Goal: Communication & Community: Answer question/provide support

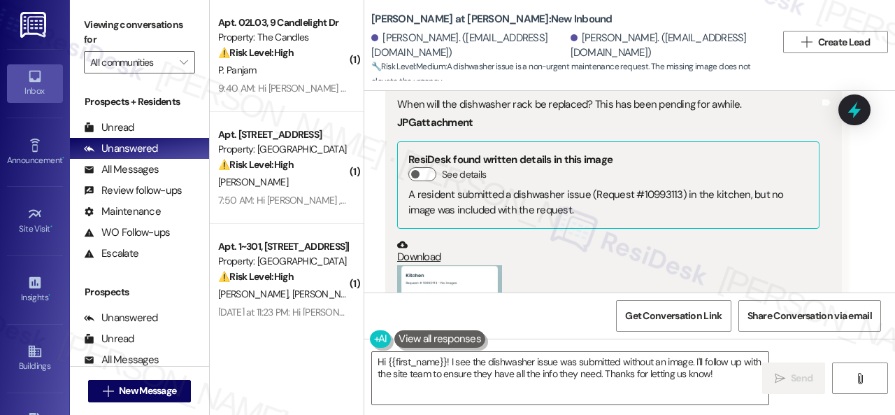
scroll to position [457, 0]
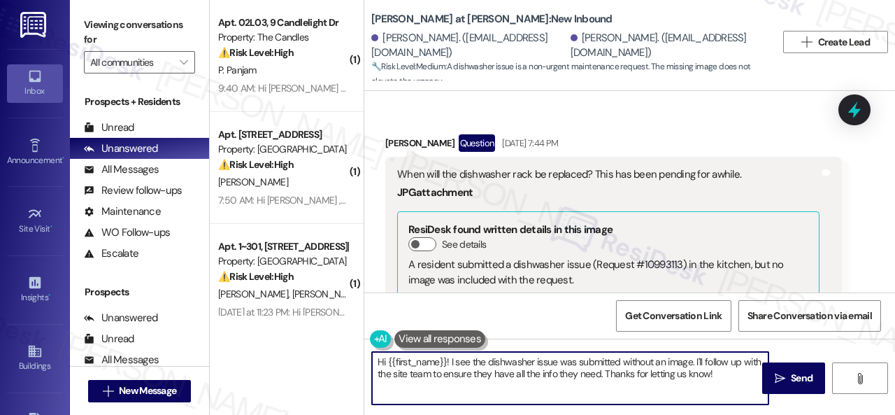
drag, startPoint x: 386, startPoint y: 364, endPoint x: 729, endPoint y: 392, distance: 344.5
click at [721, 377] on textarea "Hi {{first_name}}! I see the dishwasher issue was submitted without an image. I…" at bounding box center [570, 378] width 397 height 52
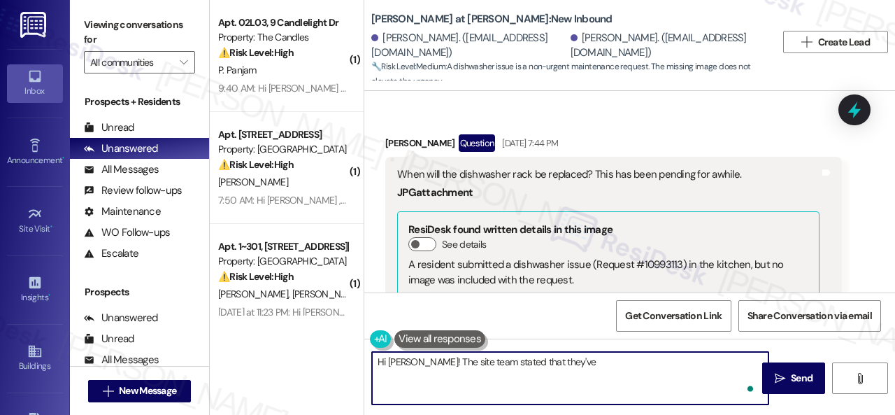
paste textarea "followed up with maintenance regarding their request. He should be able to stop…"
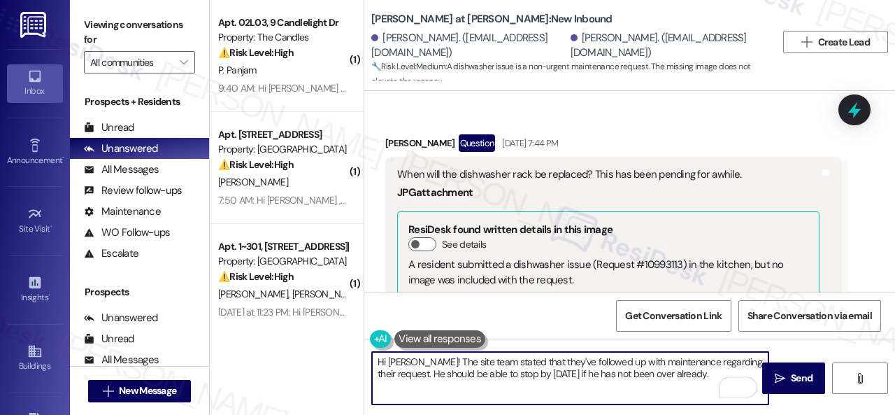
click at [727, 360] on textarea "Hi [PERSON_NAME]! The site team stated that they've followed up with maintenanc…" at bounding box center [570, 378] width 397 height 52
click at [727, 360] on textarea "Hi Damien! The site team stated that they've followed up with maintenance regar…" at bounding box center [570, 378] width 397 height 52
drag, startPoint x: 413, startPoint y: 376, endPoint x: 444, endPoint y: 350, distance: 40.3
click at [424, 372] on textarea "Hi Damien! The site team stated that they've followed up with maintenance regar…" at bounding box center [570, 378] width 397 height 52
drag, startPoint x: 549, startPoint y: 376, endPoint x: 578, endPoint y: 371, distance: 29.0
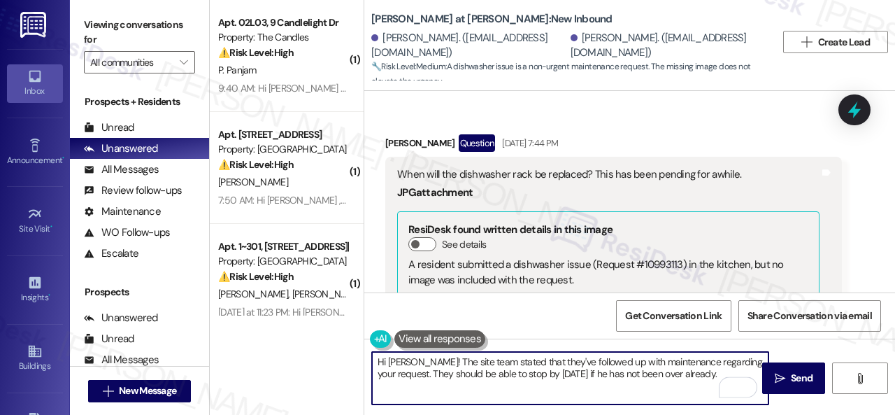
click at [578, 371] on textarea "Hi Damien! The site team stated that they've followed up with maintenance regar…" at bounding box center [570, 378] width 397 height 52
click at [574, 372] on textarea "Hi Damien! The site team stated that they've followed up with maintenance regar…" at bounding box center [570, 378] width 397 height 52
click at [597, 377] on textarea "Hi Damien! The site team stated that they've followed up with maintenance regar…" at bounding box center [570, 378] width 397 height 52
click at [604, 375] on textarea "Hi Damien! The site team stated that they've followed up with maintenance regar…" at bounding box center [570, 378] width 397 height 52
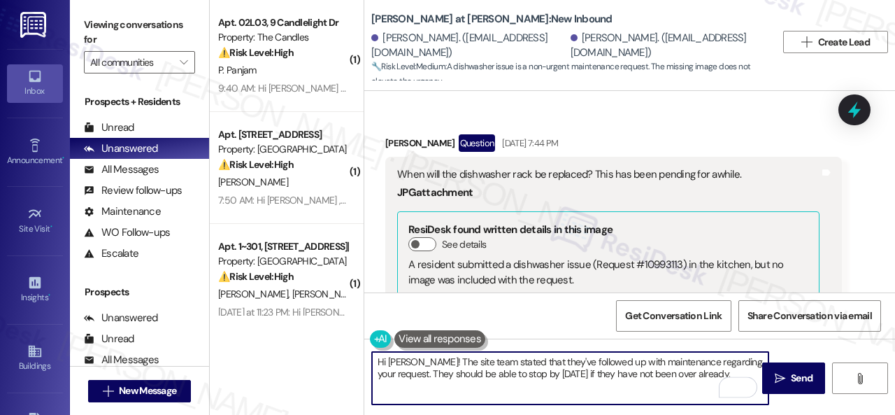
click at [709, 376] on textarea "Hi Damien! The site team stated that they've followed up with maintenance regar…" at bounding box center [570, 378] width 397 height 52
type textarea "Hi Damien! The site team stated that they've followed up with maintenance regar…"
click at [792, 378] on span "Send" at bounding box center [802, 378] width 22 height 15
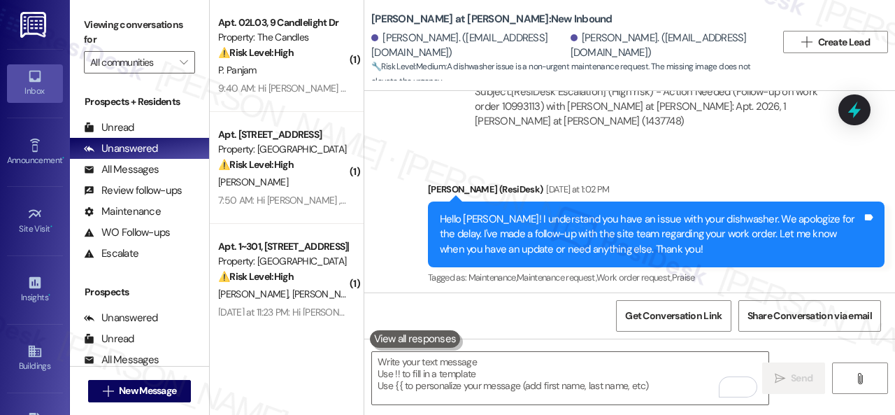
scroll to position [1297, 0]
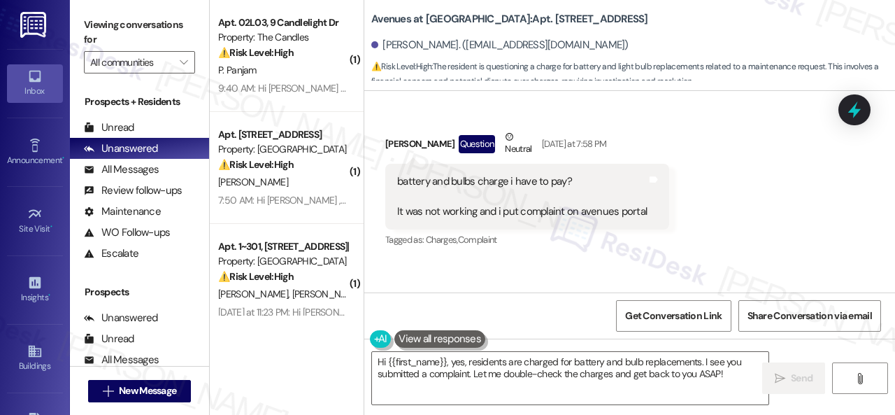
scroll to position [2554, 0]
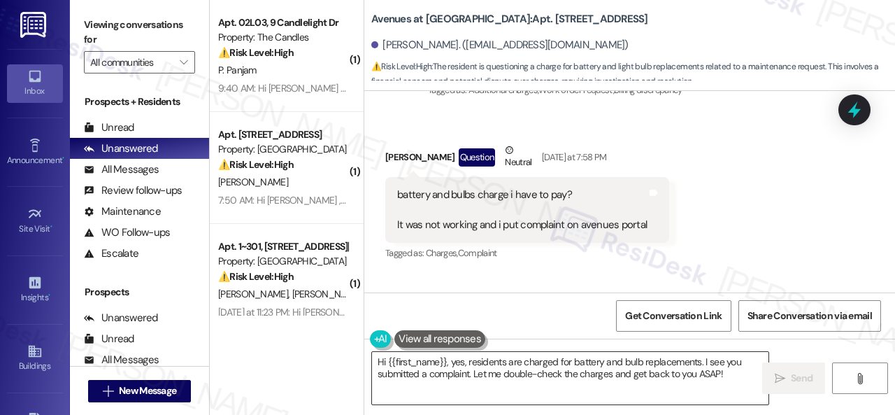
click at [381, 360] on textarea "Hi {{first_name}}, yes, residents are charged for battery and bulb replacements…" at bounding box center [570, 378] width 397 height 52
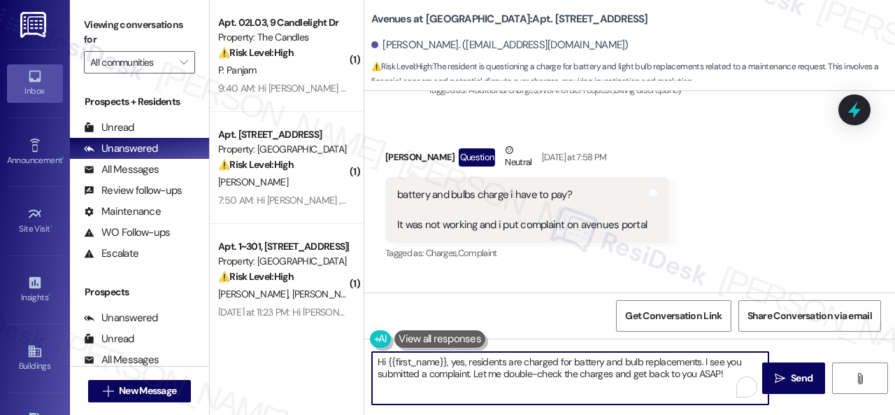
scroll to position [4, 0]
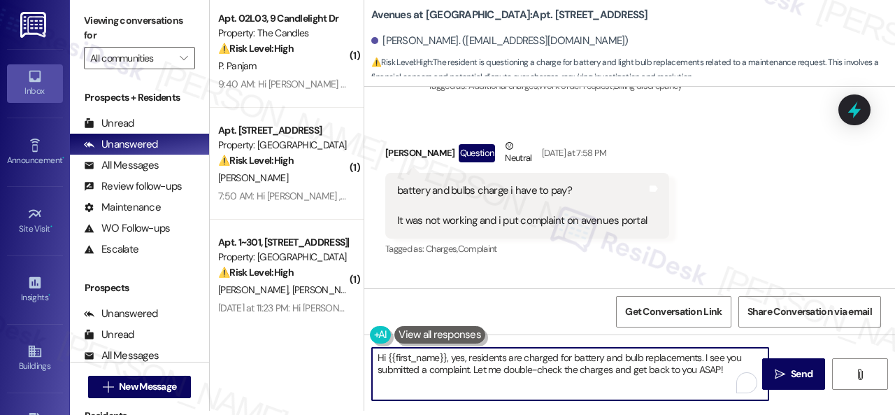
drag, startPoint x: 376, startPoint y: 359, endPoint x: 806, endPoint y: 437, distance: 437.1
click at [806, 414] on html "Inbox Go to Inbox Announcement • Send A Text Announcement Site Visit • Go to Si…" at bounding box center [447, 207] width 895 height 415
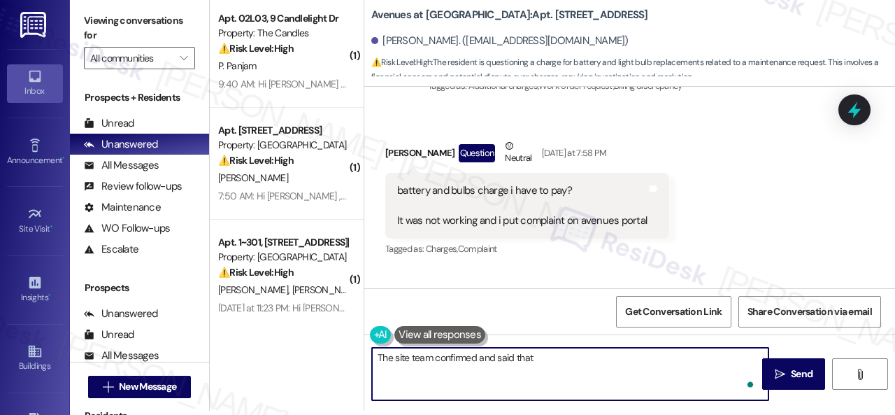
paste textarea "Yes, per the lease agreement these are the responsibility of the residents."
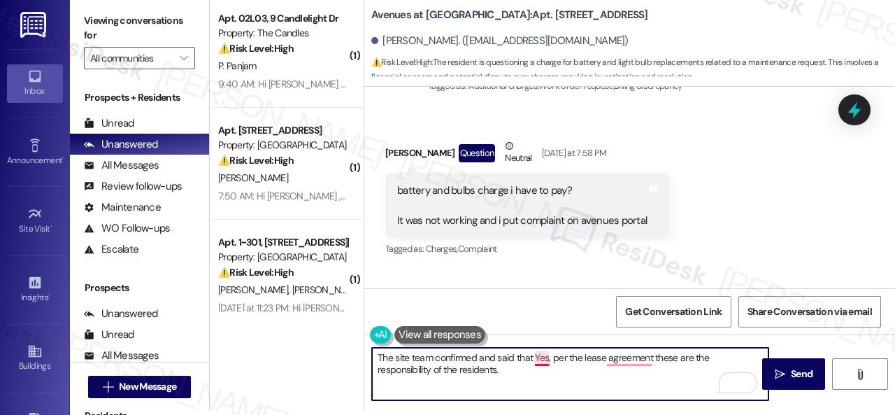
click at [544, 361] on textarea "The site team confirmed and said that Yes, per the lease agreement these are th…" at bounding box center [570, 374] width 397 height 52
click at [631, 364] on textarea "The site team confirmed and said that yes, per the lease agreement these are th…" at bounding box center [570, 374] width 397 height 52
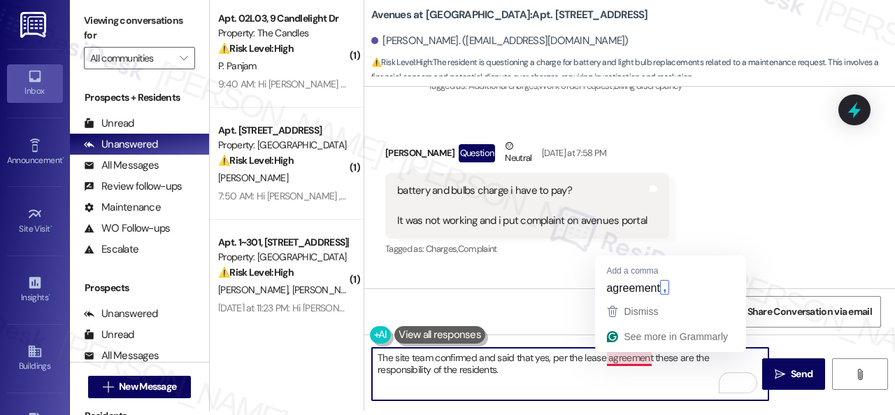
click at [638, 353] on textarea "The site team confirmed and said that yes, per the lease agreement these are th…" at bounding box center [570, 374] width 397 height 52
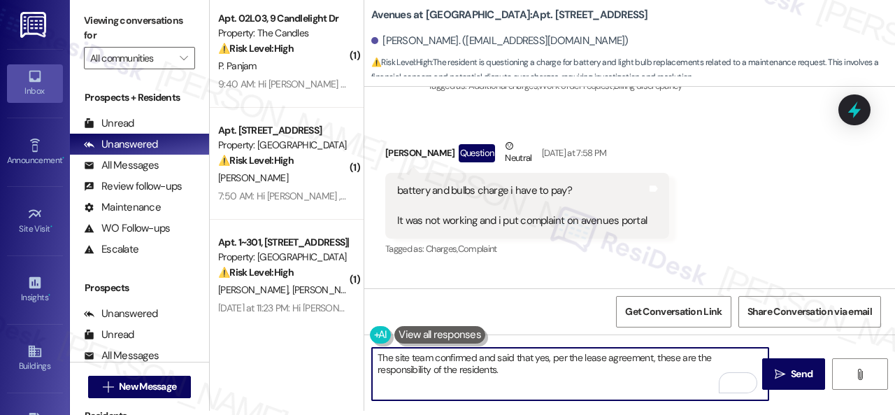
click at [673, 358] on textarea "The site team confirmed and said that yes, per the lease agreement, these are t…" at bounding box center [570, 374] width 397 height 52
click at [660, 356] on textarea "The site team confirmed and said that yes, per the lease agreement, these are t…" at bounding box center [570, 374] width 397 height 52
click at [669, 358] on textarea "The site team confirmed and said that yes, per the lease agreement, these are t…" at bounding box center [570, 374] width 397 height 52
click at [517, 367] on textarea "The site team confirmed and said that yes, per the lease agreement, those are t…" at bounding box center [570, 374] width 397 height 52
type textarea "The site team confirmed and said that yes, per the lease agreement, those are t…"
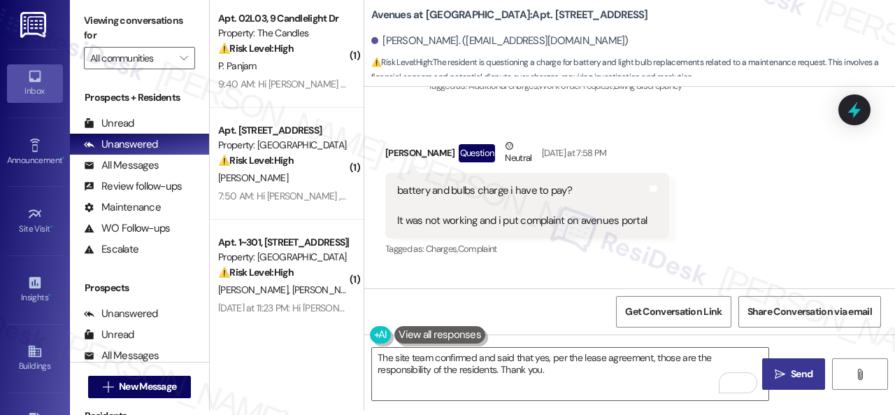
click at [791, 372] on span "Send" at bounding box center [802, 373] width 22 height 15
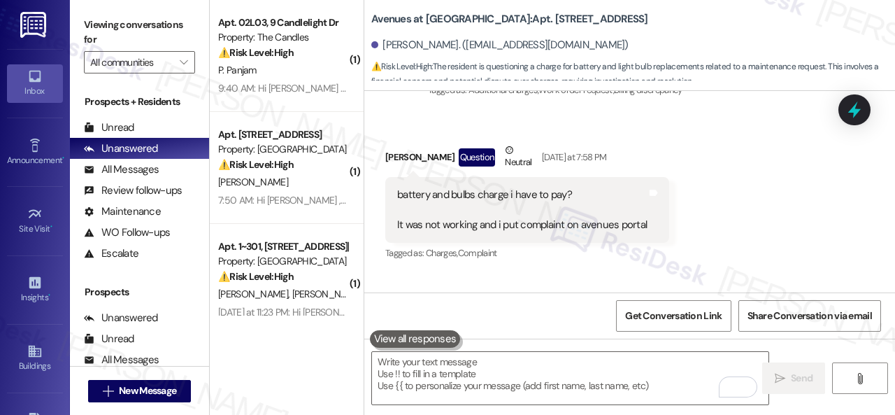
scroll to position [2534, 0]
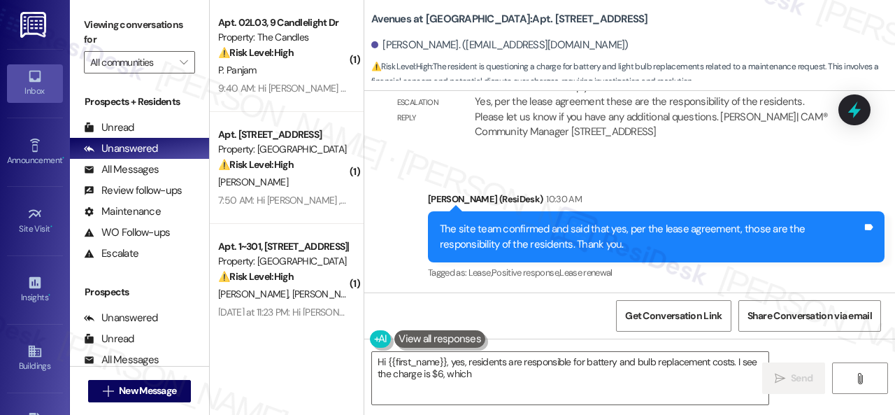
scroll to position [3176, 0]
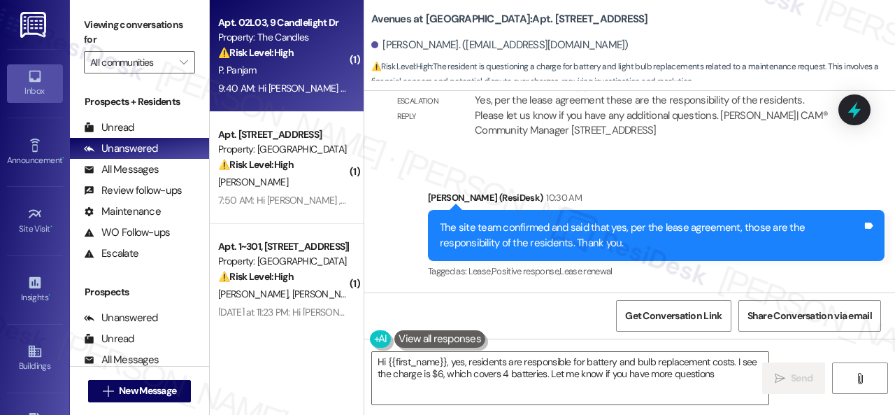
type textarea "Hi {{first_name}}, yes, residents are responsible for battery and bulb replacem…"
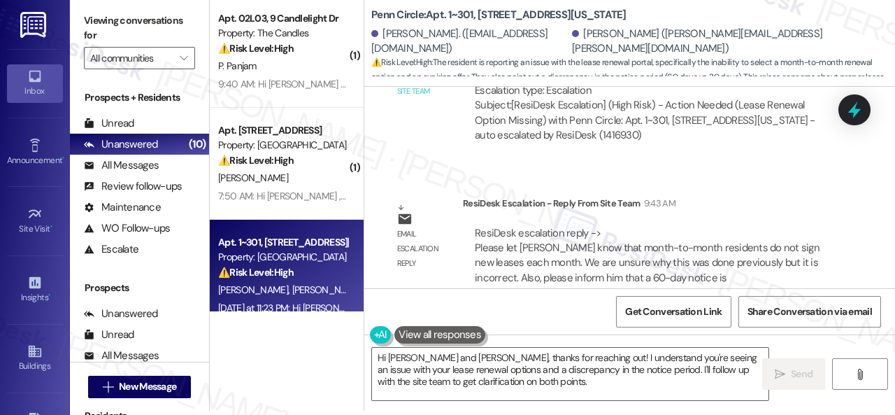
scroll to position [3681, 0]
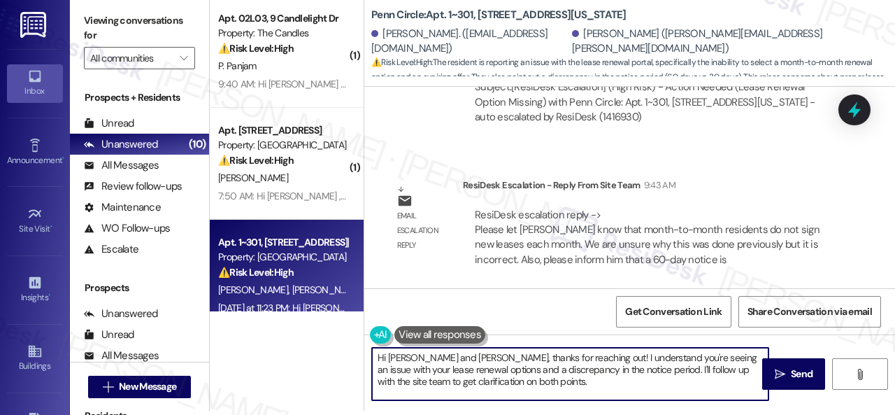
drag, startPoint x: 418, startPoint y: 359, endPoint x: 515, endPoint y: 383, distance: 99.4
click at [515, 383] on textarea "Hi Michael and Michael, thanks for reaching out! I understand you're seeing an …" at bounding box center [570, 374] width 397 height 52
paste textarea "! The site team stated that month-to-month residents do not sign new leases eac…"
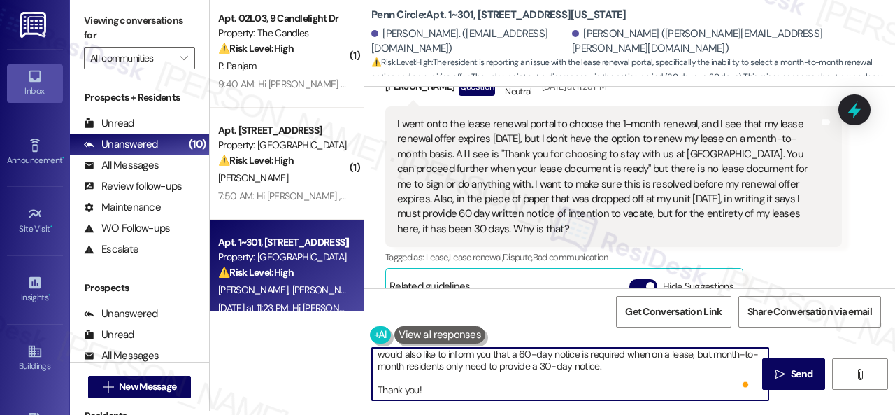
scroll to position [0, 0]
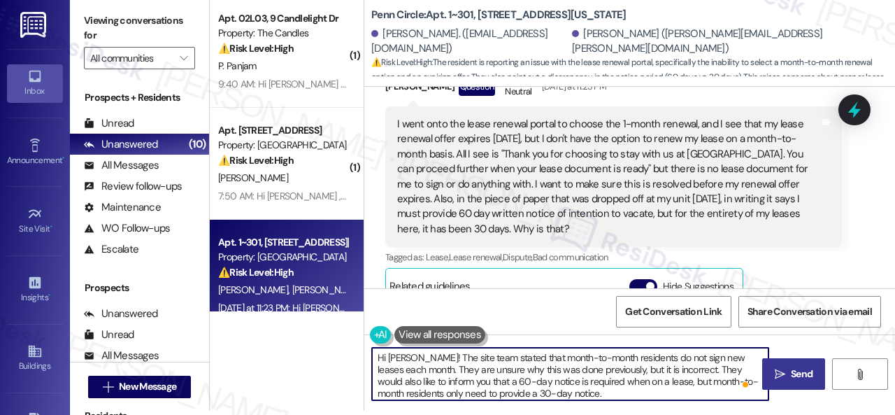
type textarea "Hi Michael! The site team stated that month-to-month residents do not sign new …"
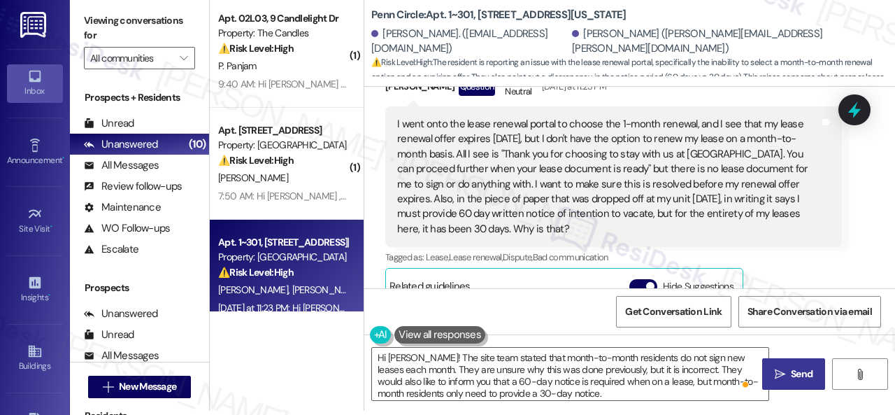
click at [797, 373] on span "Send" at bounding box center [802, 373] width 22 height 15
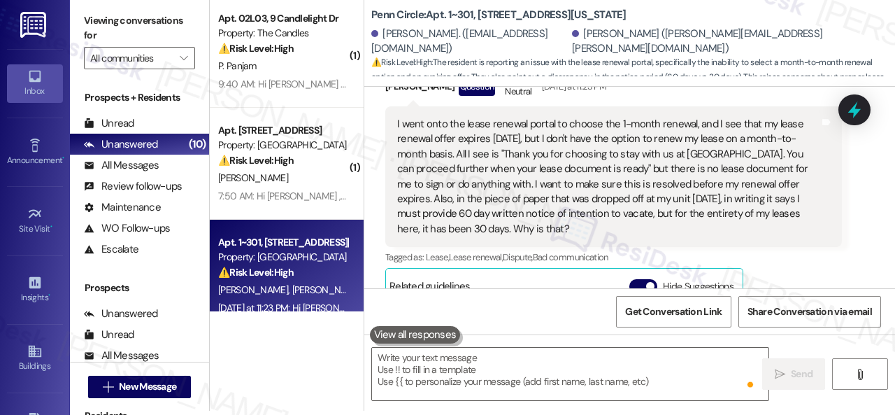
scroll to position [3173, 0]
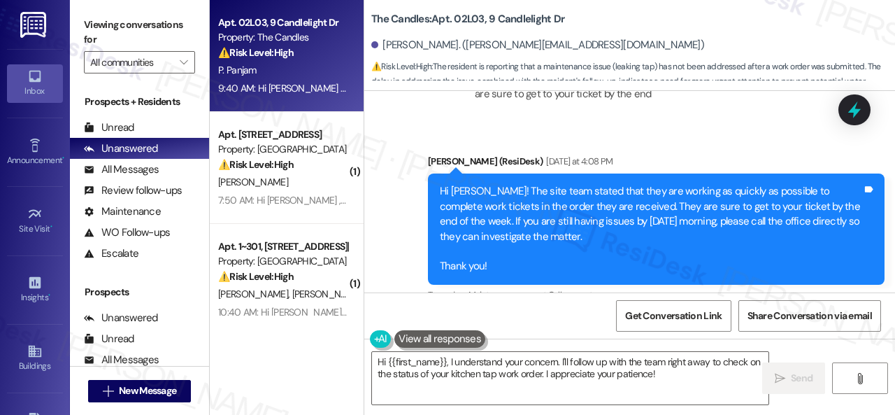
scroll to position [12968, 0]
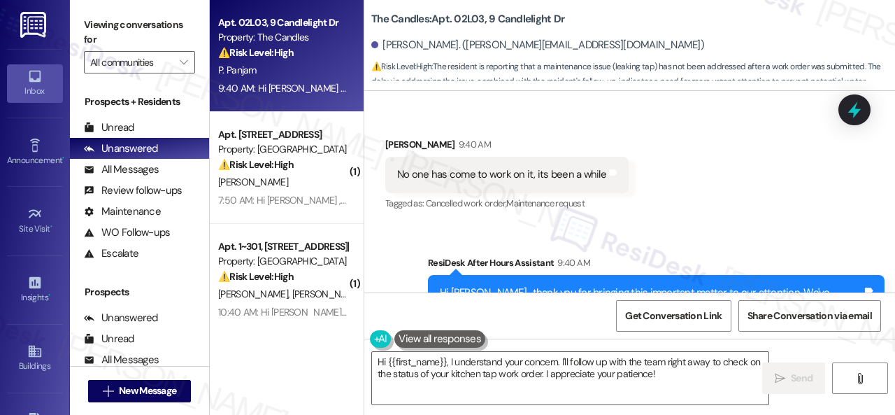
drag, startPoint x: 681, startPoint y: 377, endPoint x: 276, endPoint y: 321, distance: 409.4
click at [224, 327] on div "Apt. 02L03, 9 Candlelight Dr Property: The Candles ⚠️ Risk Level: High The resi…" at bounding box center [552, 207] width 685 height 415
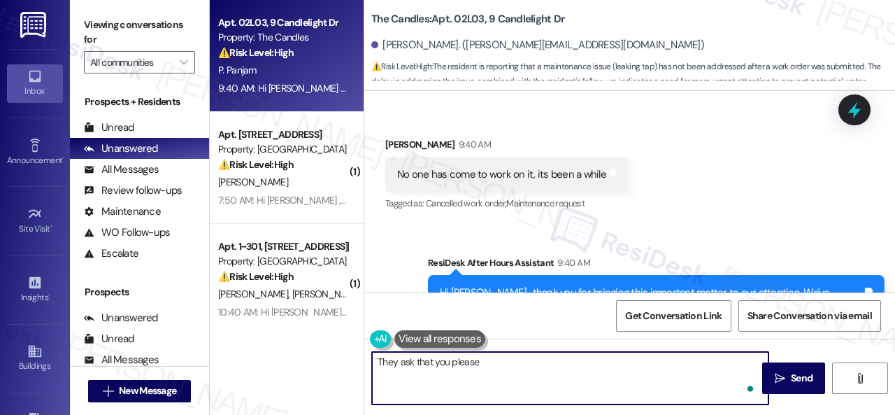
paste textarea "72 hours to complete all work tickets. Work tickets are done by first come fist…"
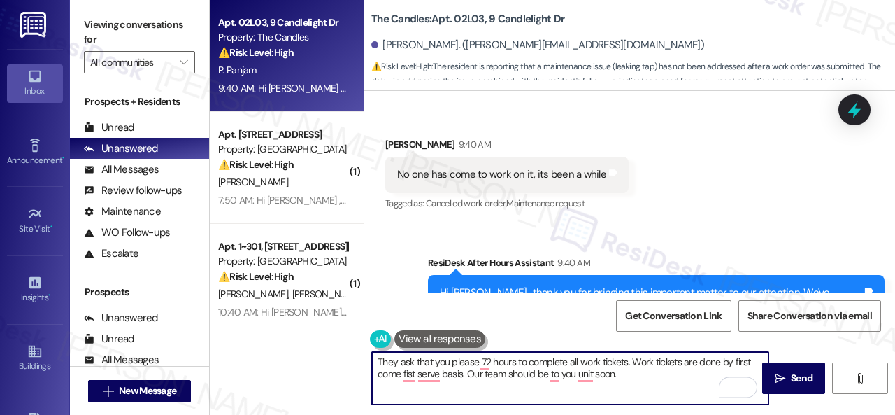
click at [480, 353] on textarea "They ask that you please 72 hours to complete all work tickets. Work tickets ar…" at bounding box center [570, 378] width 397 height 52
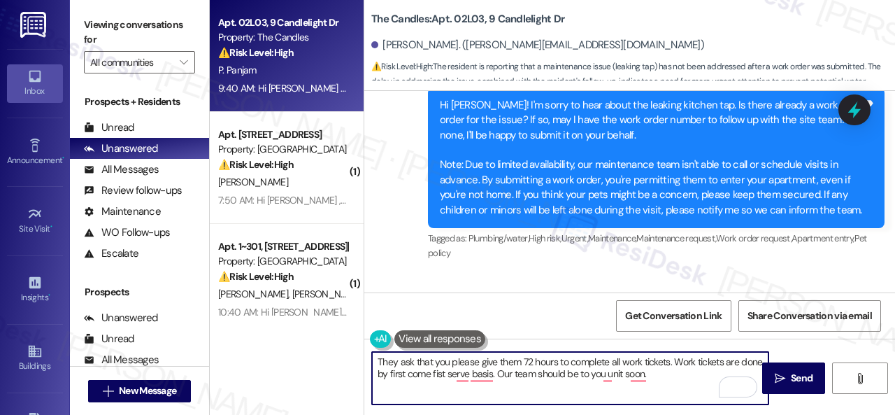
scroll to position [11639, 0]
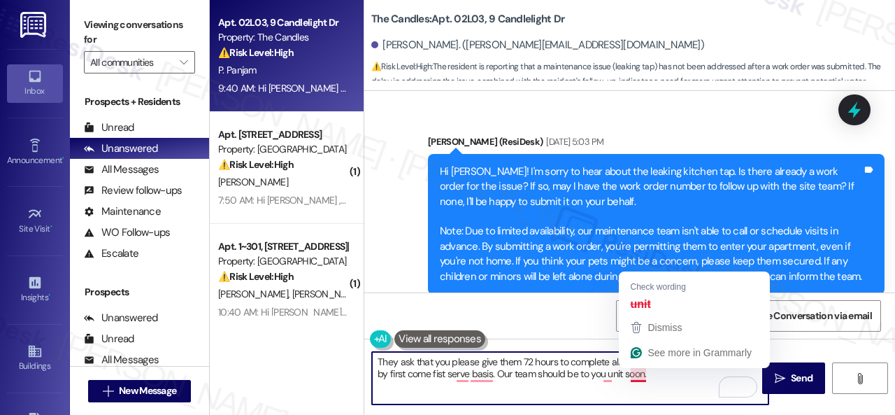
click at [613, 360] on textarea "They ask that you please give them 72 hours to complete all work tickets. Work …" at bounding box center [570, 378] width 397 height 52
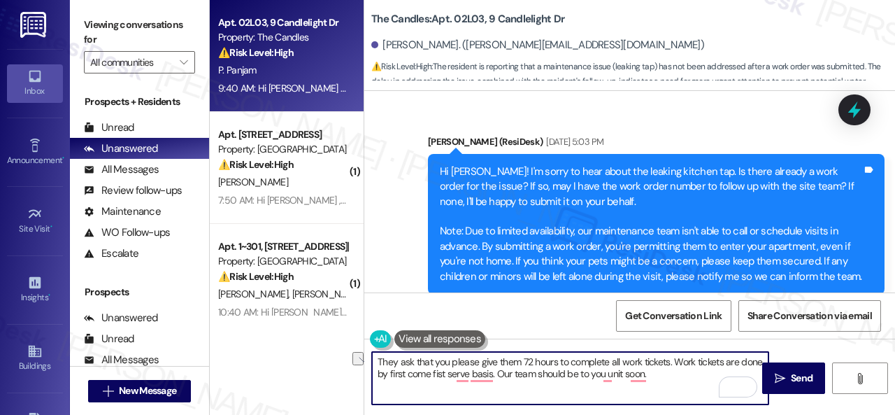
drag, startPoint x: 613, startPoint y: 360, endPoint x: 668, endPoint y: 360, distance: 55.2
click at [668, 360] on textarea "They ask that you please give them 72 hours to complete all work tickets. Work …" at bounding box center [570, 378] width 397 height 52
click at [706, 362] on textarea "They ask that you please give them 72 hours to complete the work order. Work ti…" at bounding box center [570, 378] width 397 height 52
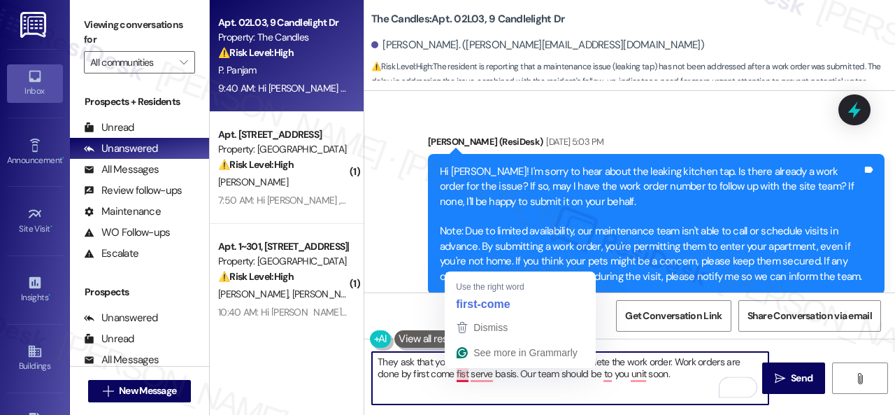
click at [465, 372] on textarea "They ask that you please give them 72 hours to complete the work order. Work or…" at bounding box center [570, 378] width 397 height 52
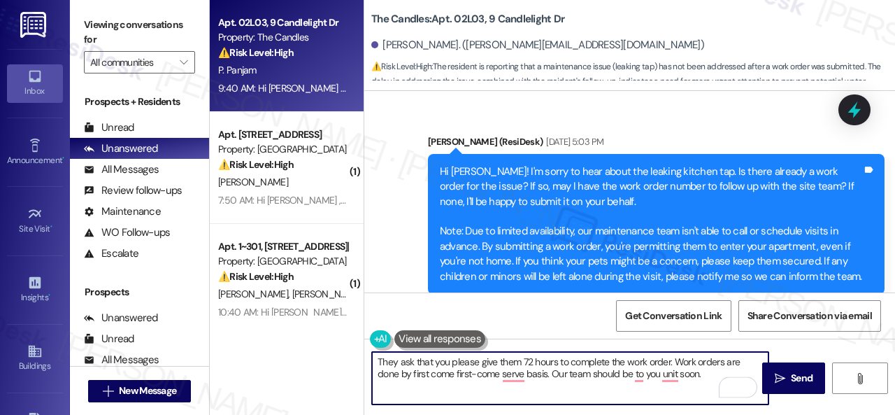
click at [525, 304] on div "Get Conversation Link Share Conversation via email" at bounding box center [629, 315] width 531 height 46
click at [519, 376] on textarea "They ask that you please give them 72 hours to complete the work order. Work or…" at bounding box center [570, 378] width 397 height 52
click at [435, 374] on textarea "They ask that you please give them 72 hours to complete the work order. Work or…" at bounding box center [570, 378] width 397 height 52
click at [470, 378] on textarea "They ask that you please give them 72 hours to complete the work order. Work or…" at bounding box center [570, 378] width 397 height 52
drag, startPoint x: 456, startPoint y: 372, endPoint x: 413, endPoint y: 372, distance: 43.4
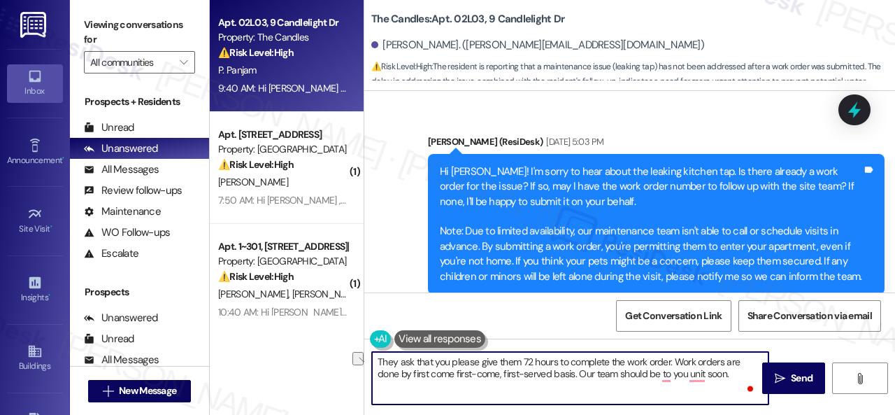
click at [413, 372] on textarea "They ask that you please give them 72 hours to complete the work order. Work or…" at bounding box center [570, 378] width 397 height 52
type textarea "They ask that you please give them 72 hours to complete the work order. Work or…"
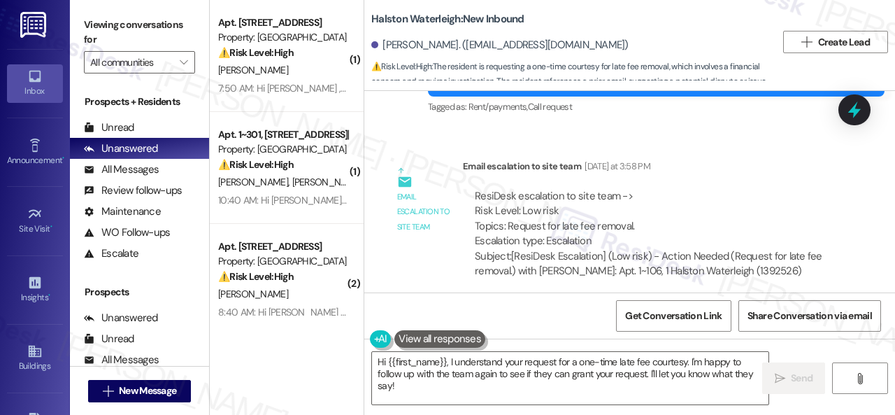
scroll to position [15467, 0]
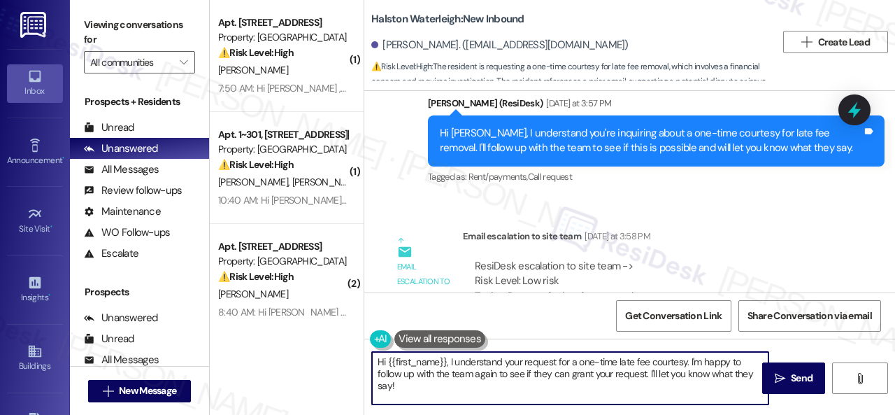
drag, startPoint x: 446, startPoint y: 362, endPoint x: 452, endPoint y: 387, distance: 25.8
click at [452, 387] on textarea "Hi {{first_name}}, I understand your request for a one-time late fee courtesy. …" at bounding box center [570, 378] width 397 height 52
paste textarea "! The site team stated that it has been processed and will reflect in your resi…"
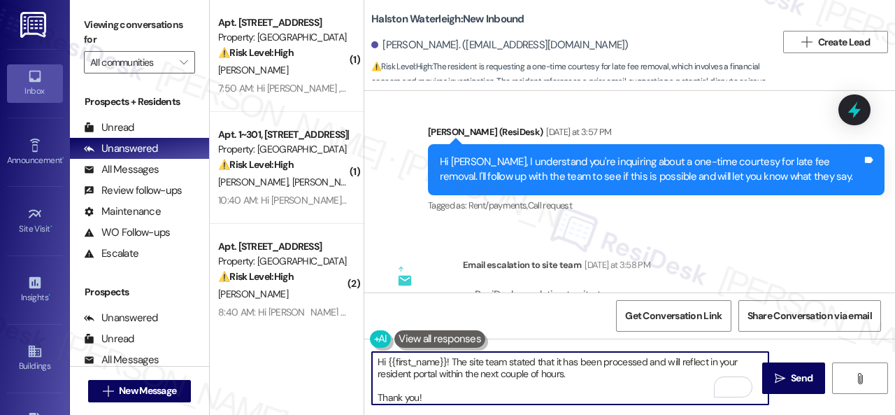
scroll to position [15537, 0]
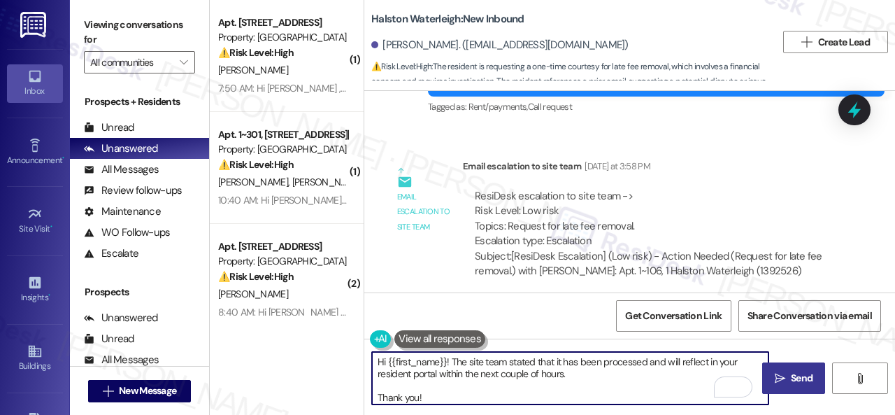
type textarea "Hi {{first_name}}! The site team stated that it has been processed and will ref…"
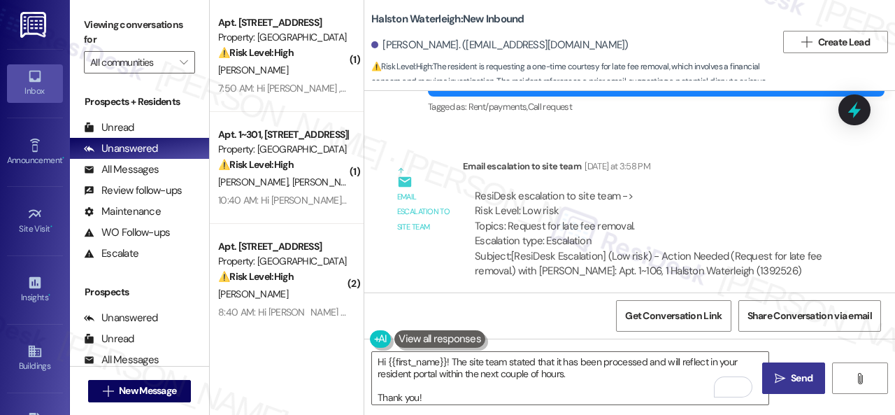
click at [783, 369] on button " Send" at bounding box center [793, 377] width 63 height 31
